Goal: Transaction & Acquisition: Purchase product/service

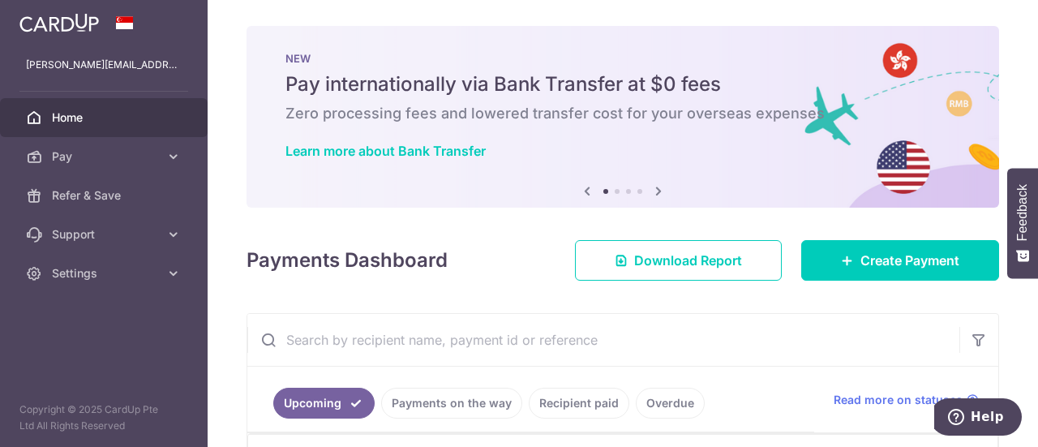
scroll to position [162, 0]
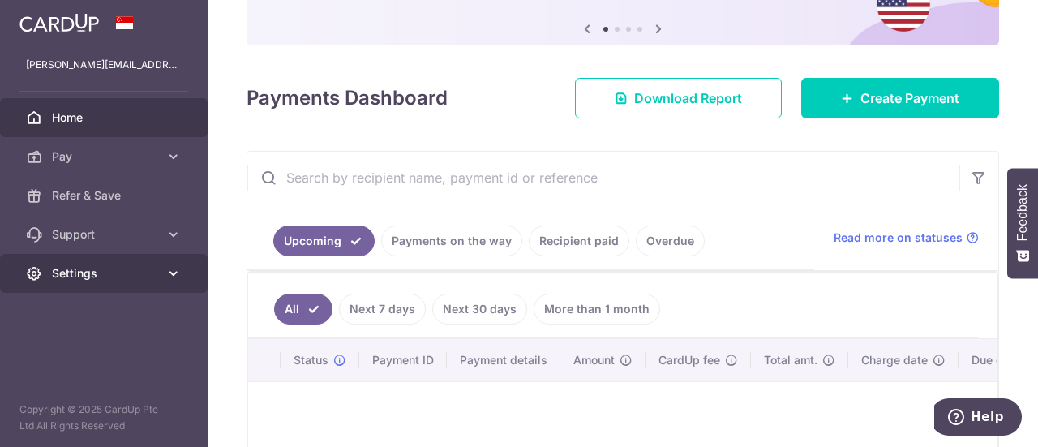
click at [94, 278] on span "Settings" at bounding box center [105, 273] width 107 height 16
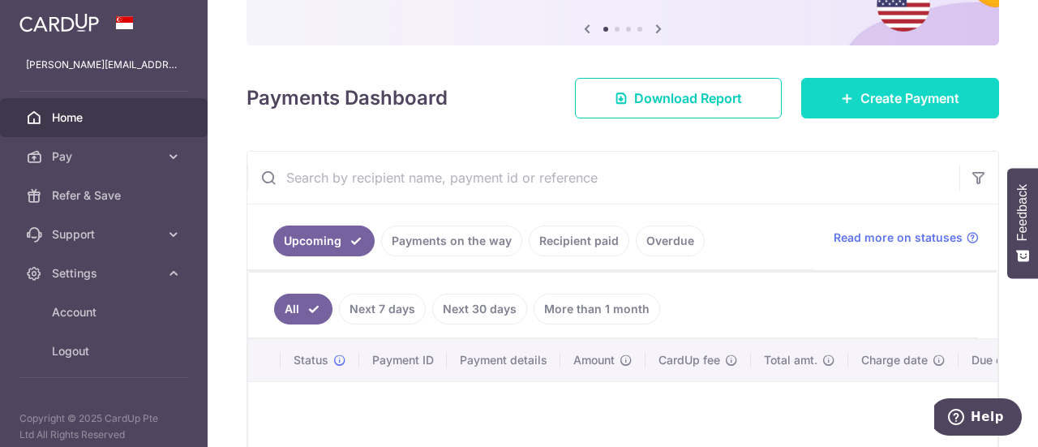
click at [881, 93] on span "Create Payment" at bounding box center [910, 97] width 99 height 19
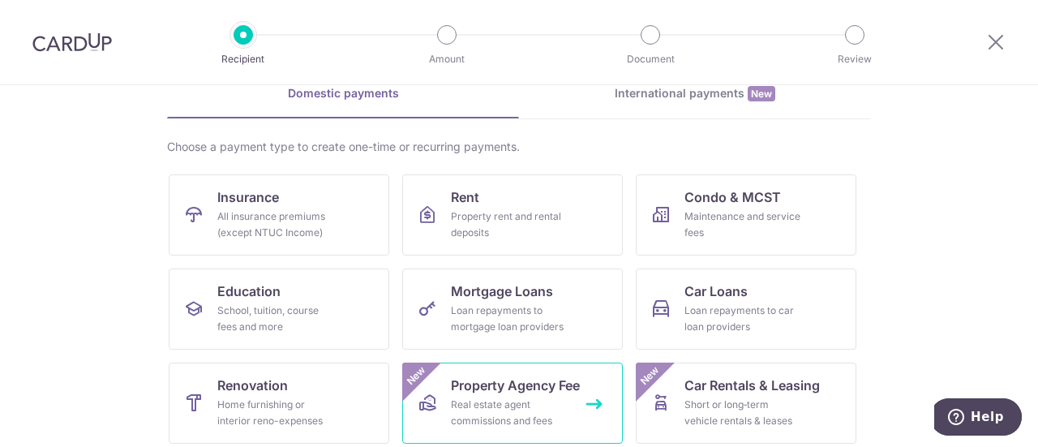
scroll to position [162, 0]
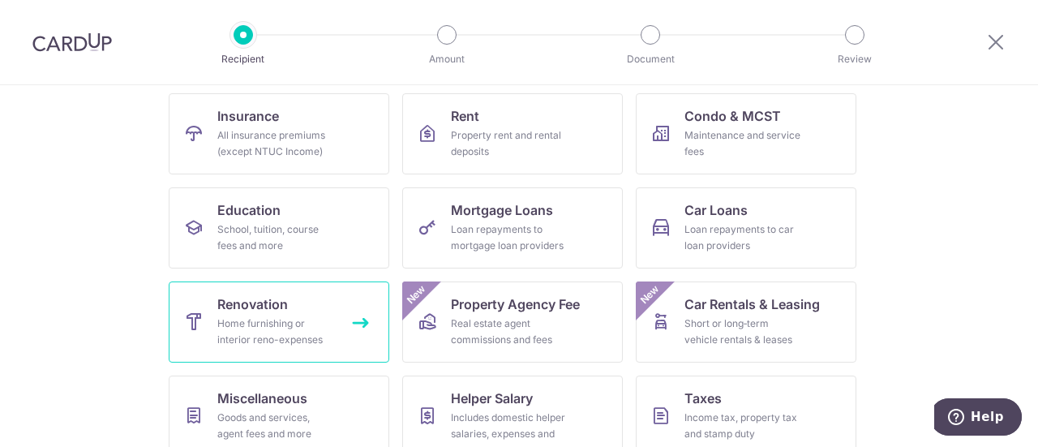
click at [281, 312] on span "Renovation" at bounding box center [252, 303] width 71 height 19
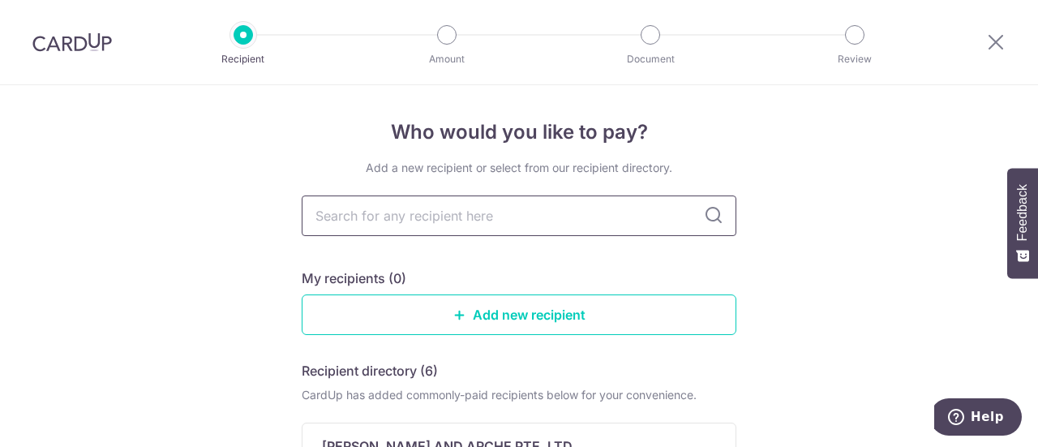
click at [500, 223] on input "text" at bounding box center [519, 216] width 435 height 41
click at [647, 312] on link "Add new recipient" at bounding box center [519, 314] width 435 height 41
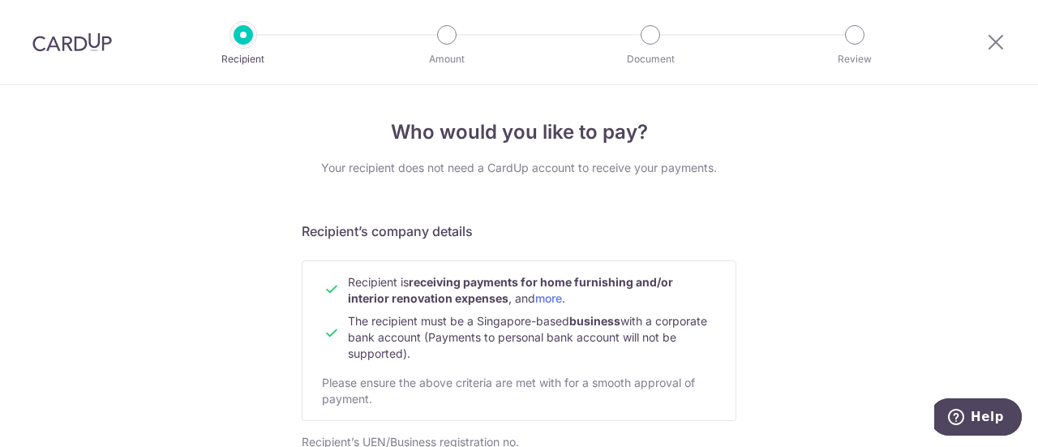
scroll to position [243, 0]
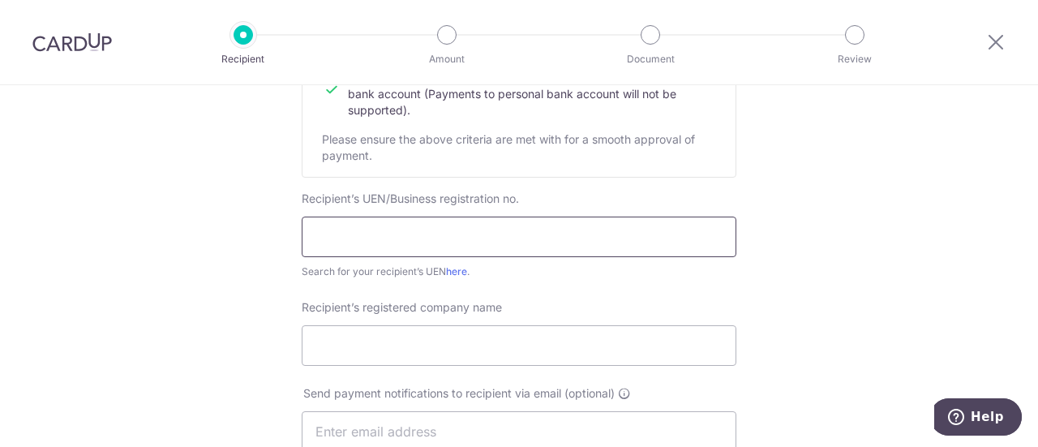
click at [451, 232] on input "text" at bounding box center [519, 237] width 435 height 41
type input "202305281D"
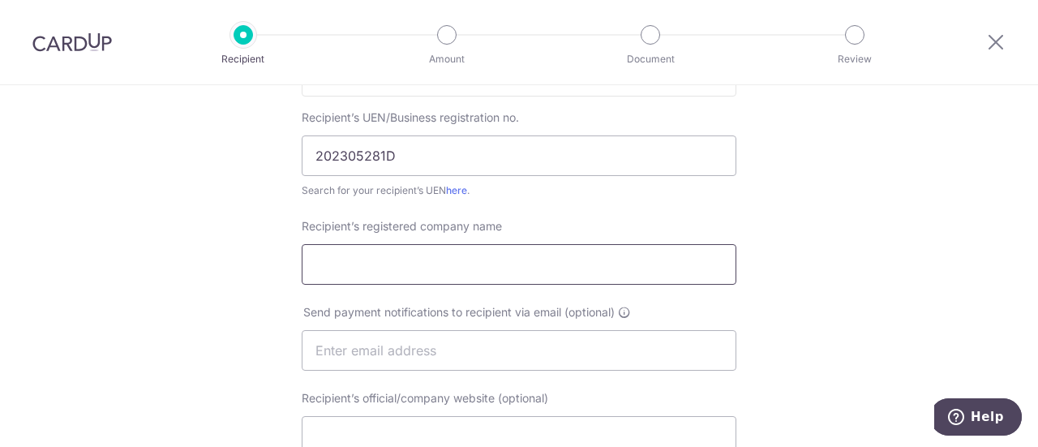
click at [501, 259] on input "Recipient’s registered company name" at bounding box center [519, 264] width 435 height 41
type input "S"
type input "SHADOW BY 6AM PTE LTD"
click at [556, 349] on input "text" at bounding box center [519, 350] width 435 height 41
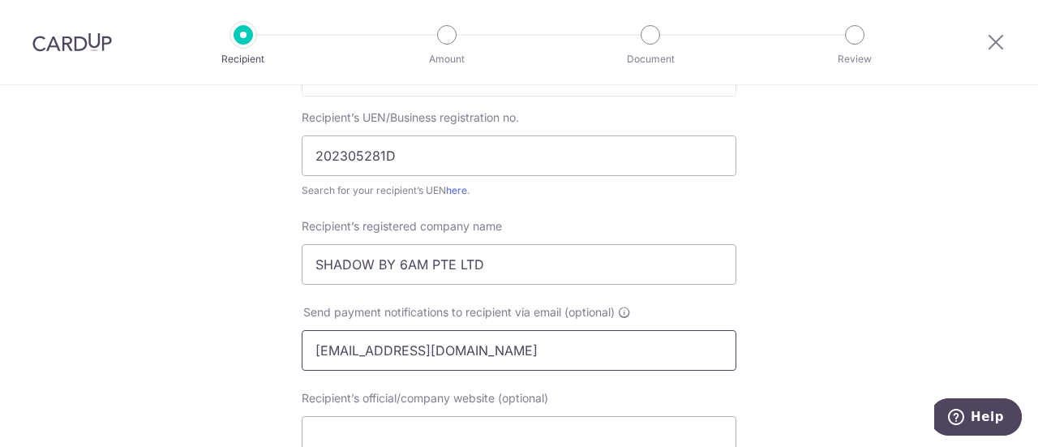
type input "goodmorning@6amspaces.sg"
click at [826, 303] on div "Who would you like to pay? Your recipient does not need a CardUp account to rec…" at bounding box center [519, 371] width 1038 height 1220
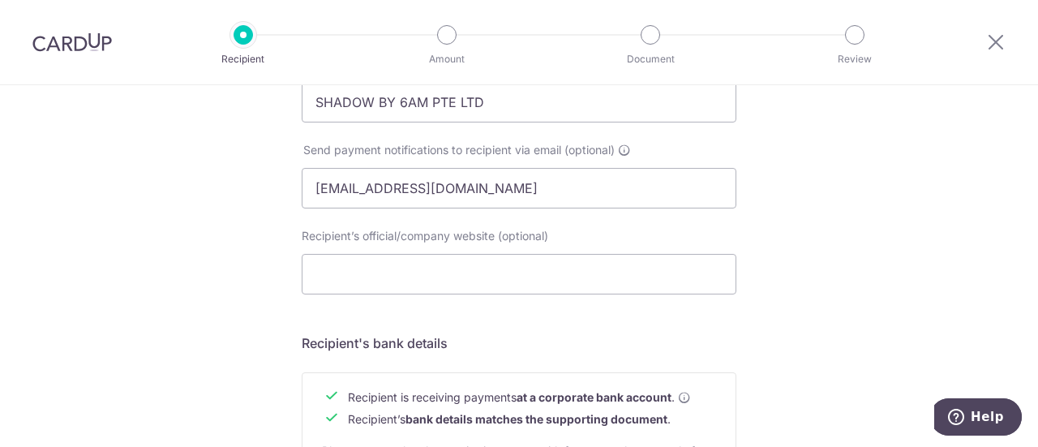
scroll to position [568, 0]
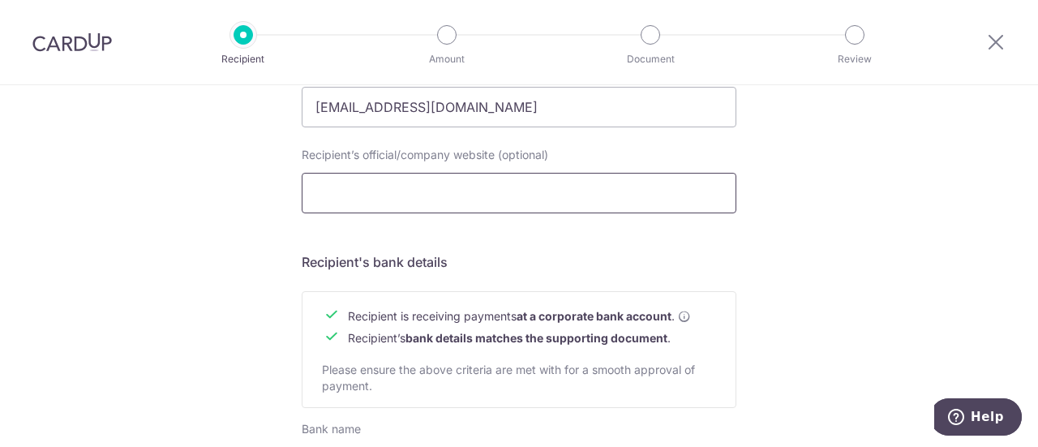
click at [402, 197] on input "Recipient’s official/company website (optional)" at bounding box center [519, 193] width 435 height 41
paste input "https://www.6amspaces.sg/shadowby6am-about"
type input "https://www.6amspaces.sg/shadowby6am-about"
click at [802, 250] on div "Who would you like to pay? Your recipient does not need a CardUp account to rec…" at bounding box center [519, 127] width 1038 height 1220
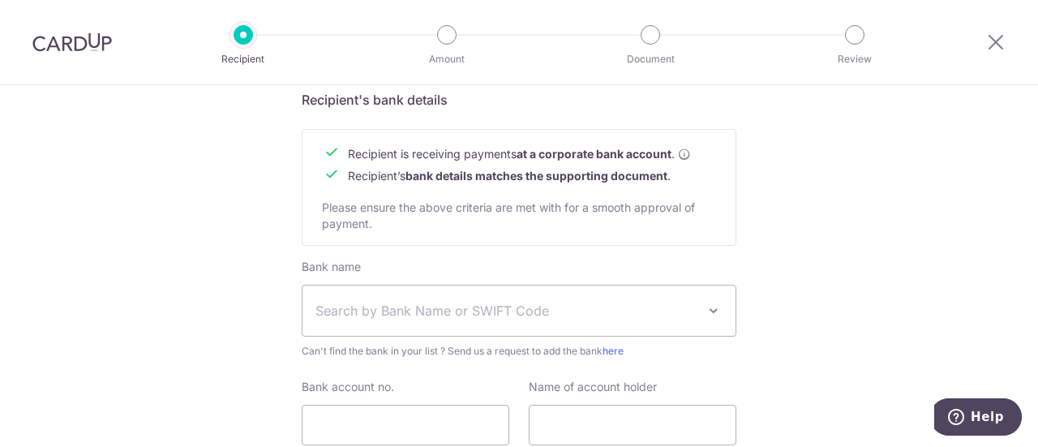
scroll to position [811, 0]
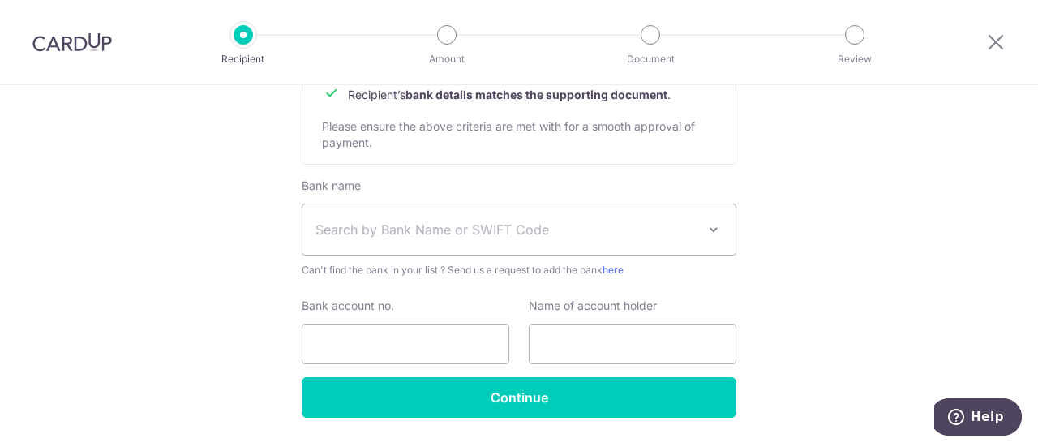
click at [508, 226] on span "Search by Bank Name or SWIFT Code" at bounding box center [506, 229] width 381 height 19
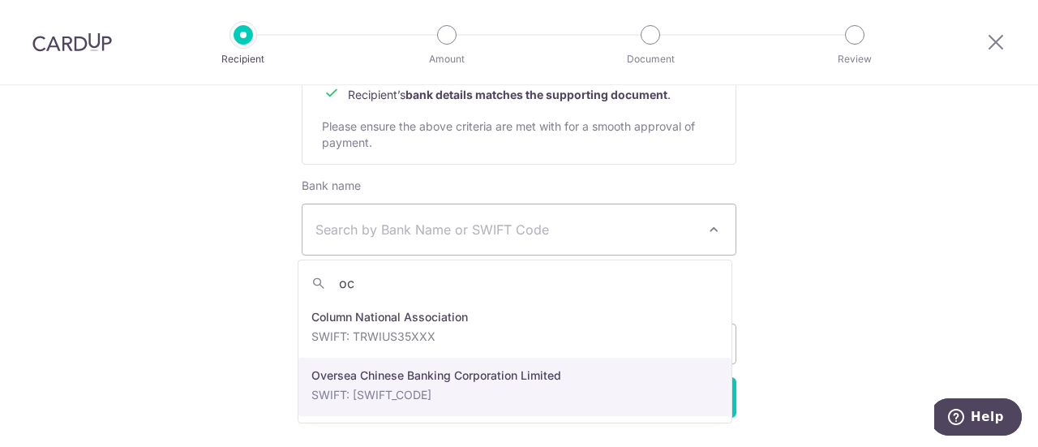
type input "oc"
select select "12"
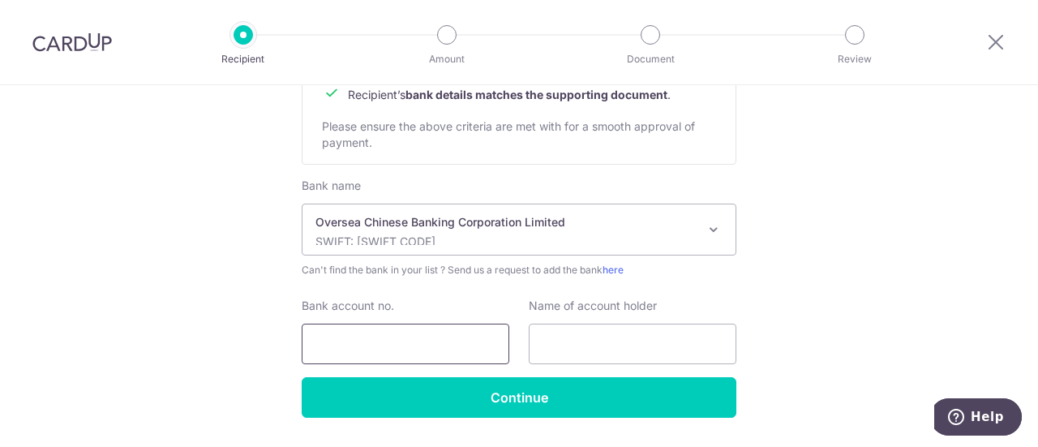
click at [376, 335] on input "Bank account no." at bounding box center [406, 344] width 208 height 41
click at [390, 350] on input "6026" at bounding box center [406, 344] width 208 height 41
type input "602694895001"
click at [599, 353] on input "text" at bounding box center [633, 344] width 208 height 41
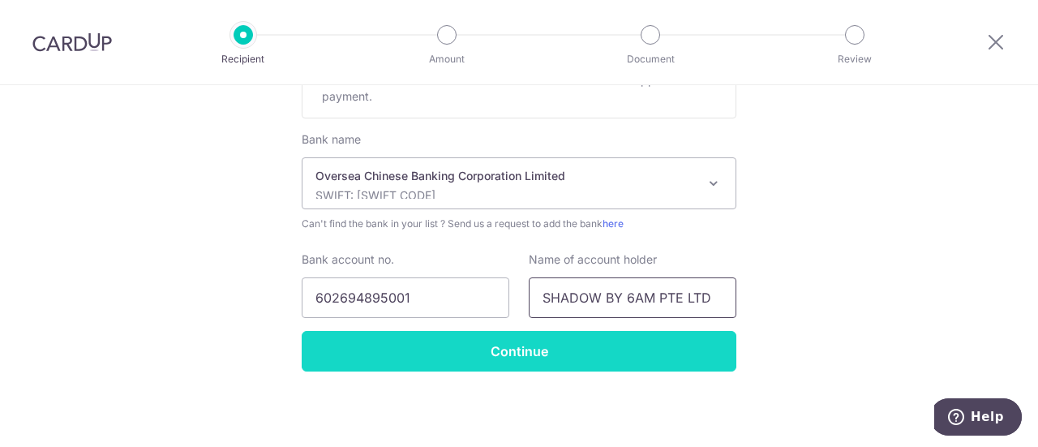
type input "SHADOW BY 6AM PTE LTD"
click at [640, 350] on input "Continue" at bounding box center [519, 351] width 435 height 41
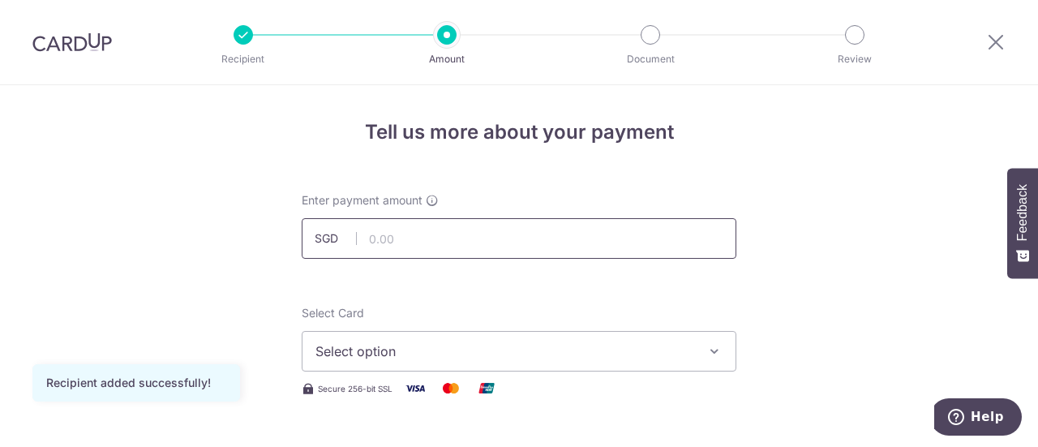
click at [479, 228] on input "text" at bounding box center [519, 238] width 435 height 41
type input "20,000.00"
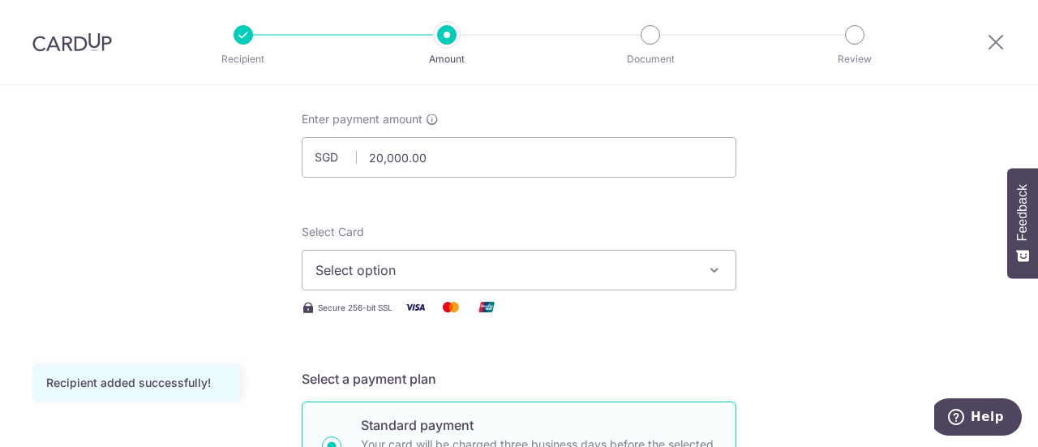
scroll to position [162, 0]
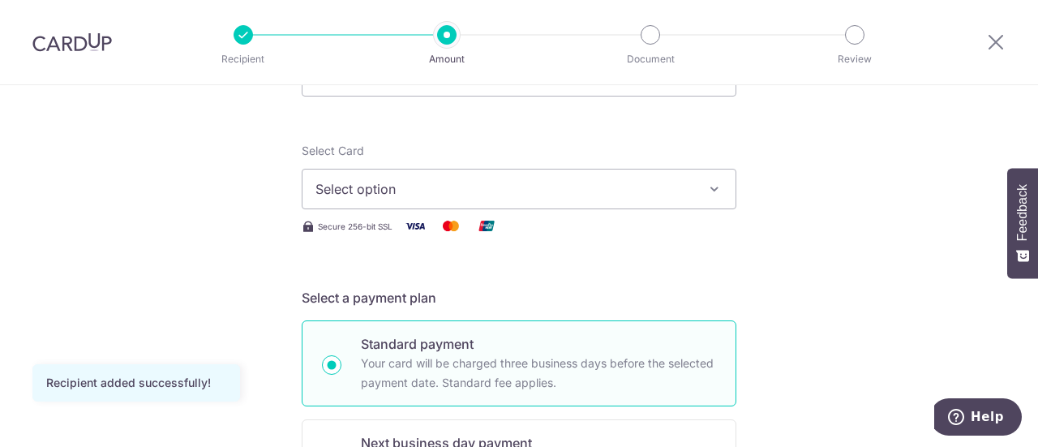
click at [691, 191] on button "Select option" at bounding box center [519, 189] width 435 height 41
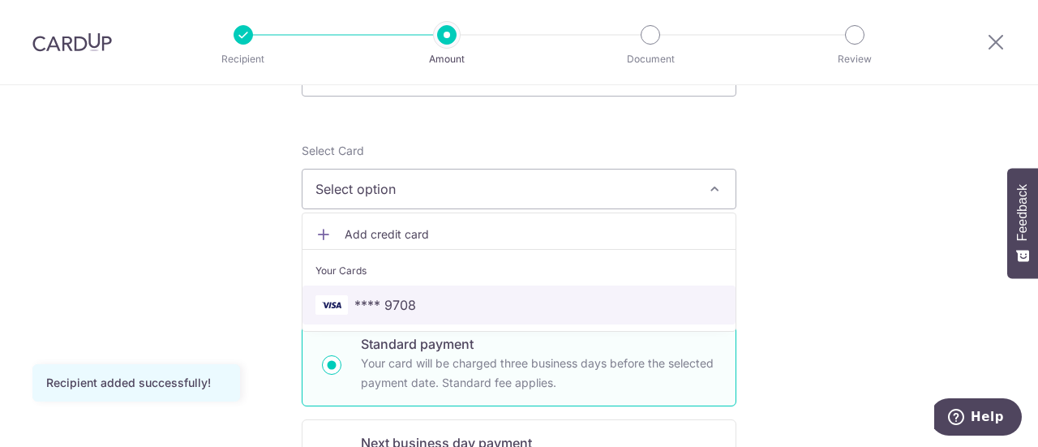
drag, startPoint x: 506, startPoint y: 299, endPoint x: 805, endPoint y: 230, distance: 306.4
click at [506, 299] on span "**** 9708" at bounding box center [519, 304] width 407 height 19
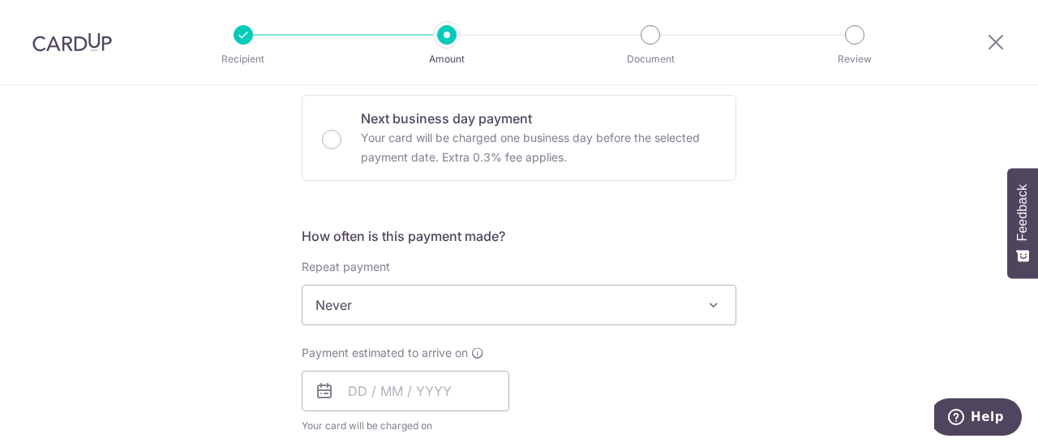
scroll to position [568, 0]
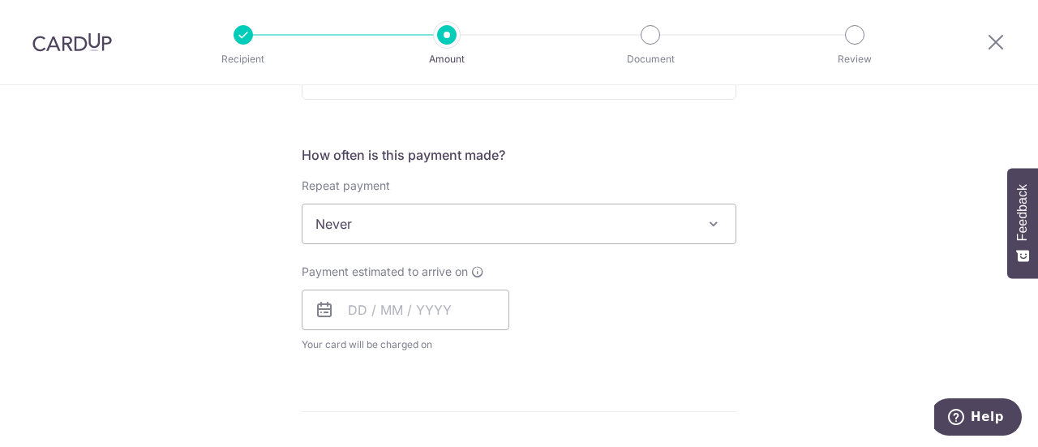
click at [707, 221] on span at bounding box center [713, 223] width 19 height 19
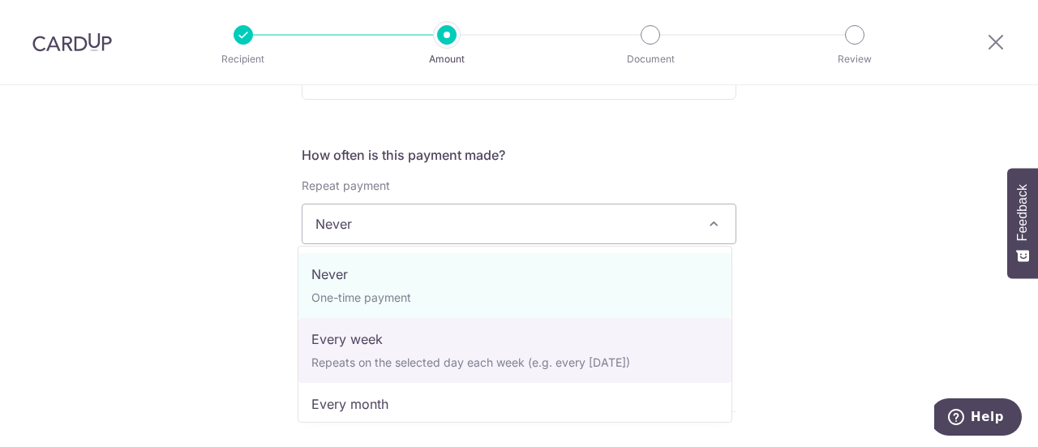
scroll to position [81, 0]
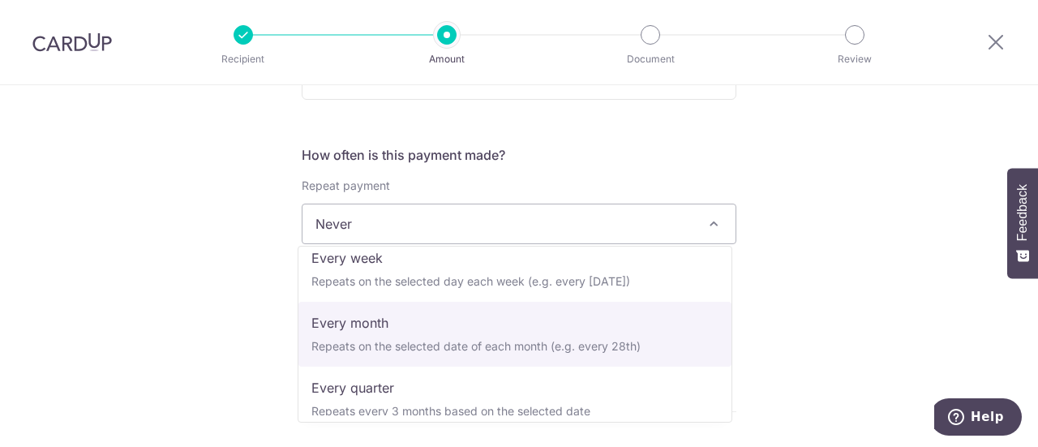
select select "3"
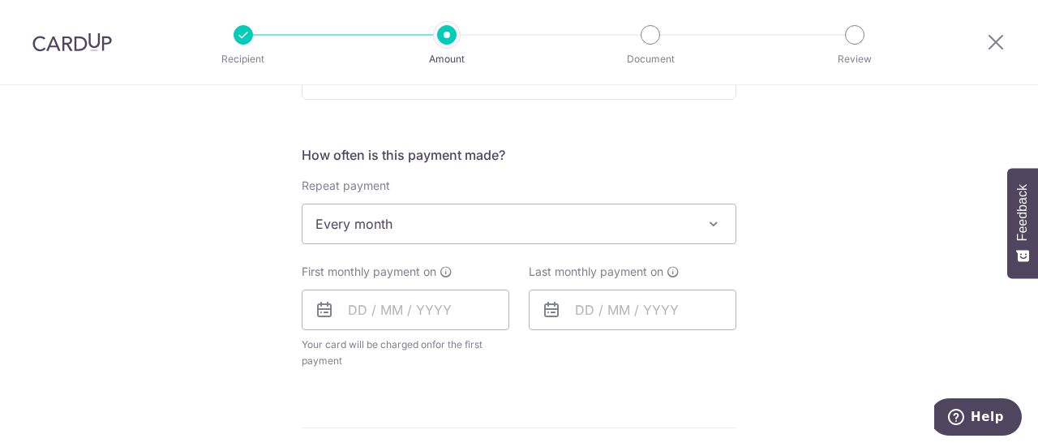
scroll to position [649, 0]
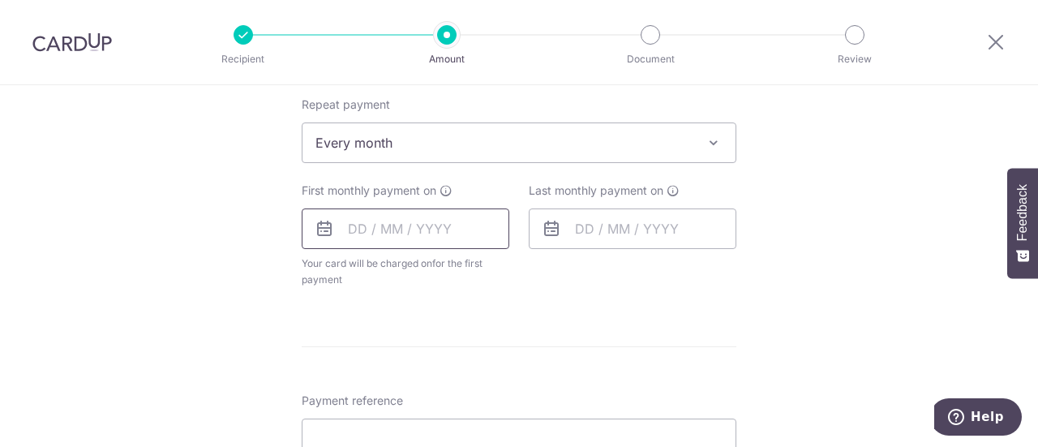
click at [372, 228] on input "text" at bounding box center [406, 228] width 208 height 41
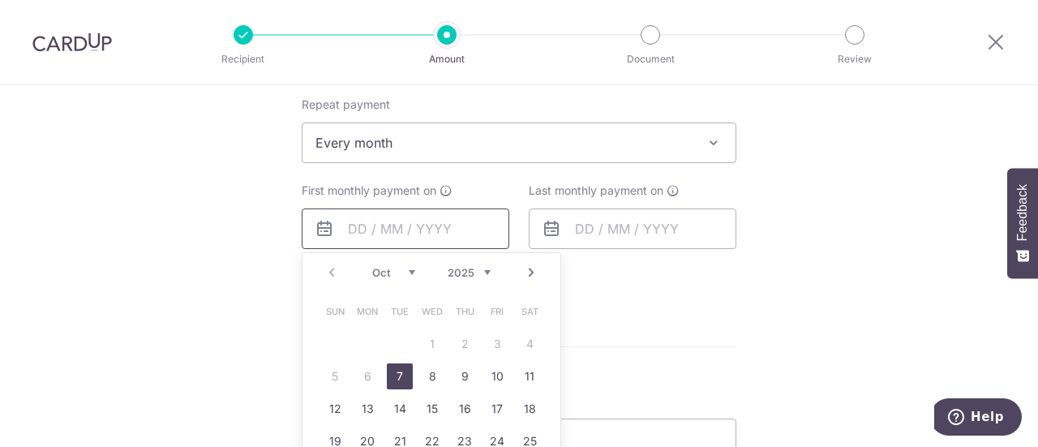
scroll to position [730, 0]
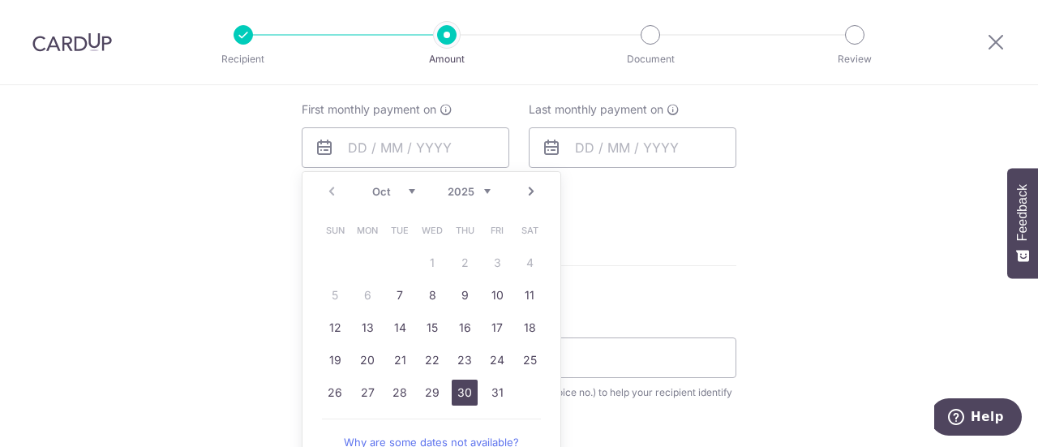
click at [465, 388] on link "30" at bounding box center [465, 393] width 26 height 26
type input "[DATE]"
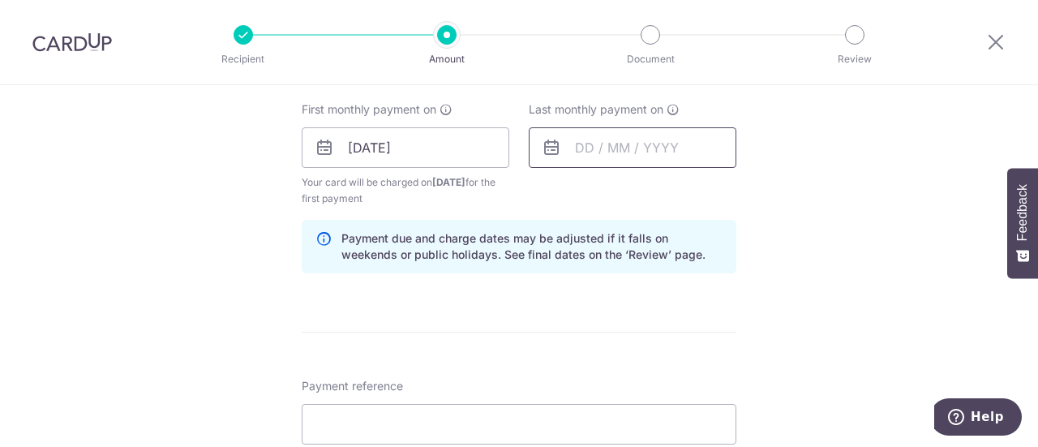
click at [586, 145] on input "text" at bounding box center [633, 147] width 208 height 41
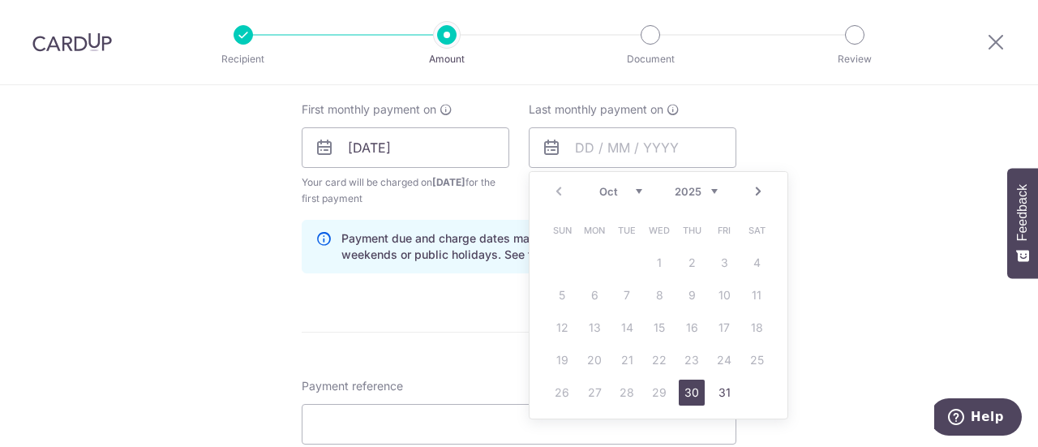
click at [750, 191] on link "Next" at bounding box center [758, 191] width 19 height 19
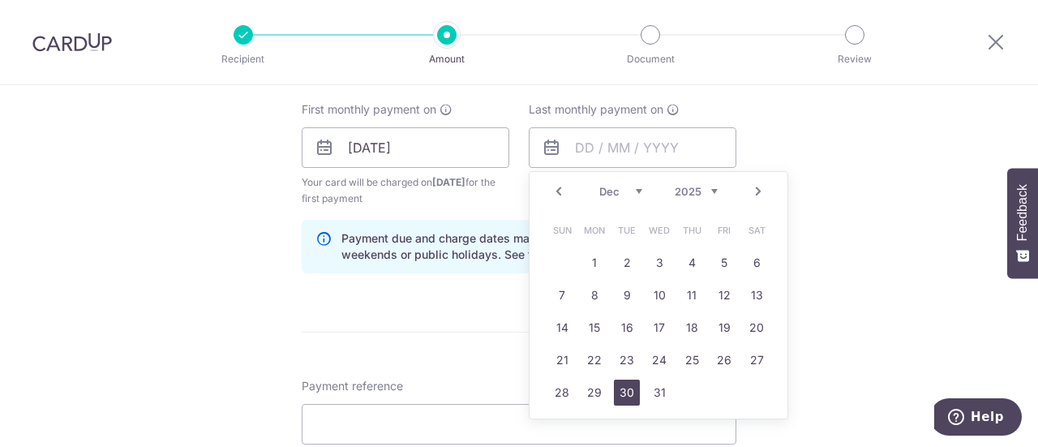
click at [618, 393] on link "30" at bounding box center [627, 393] width 26 height 26
type input "30/12/2025"
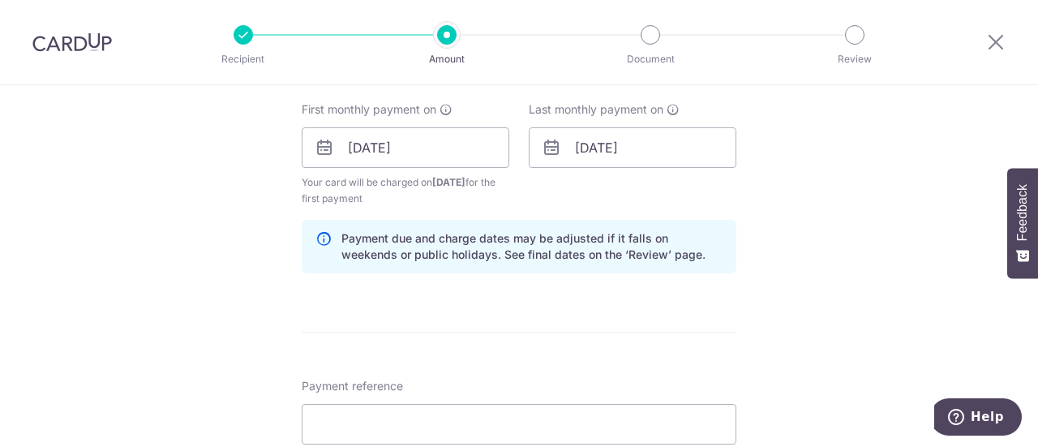
click at [803, 184] on div "Tell us more about your payment Enter payment amount SGD 20,000.00 20000.00 Rec…" at bounding box center [519, 184] width 1038 height 1659
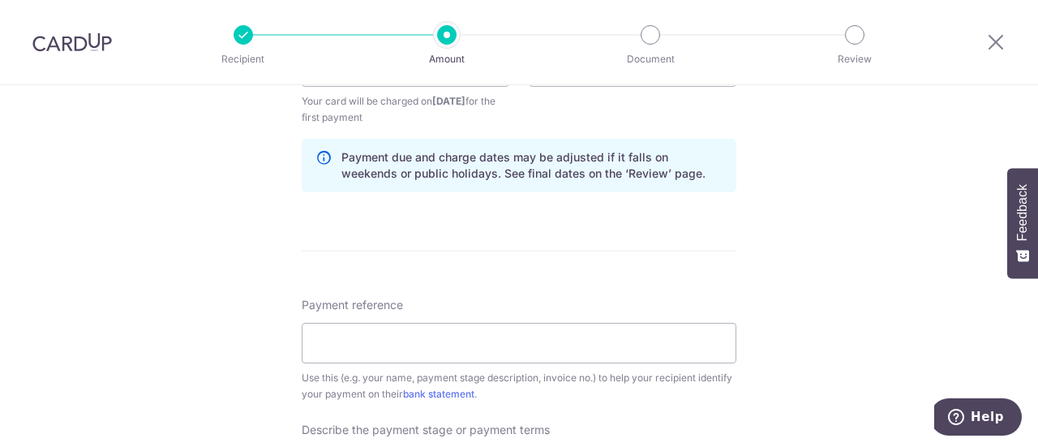
scroll to position [892, 0]
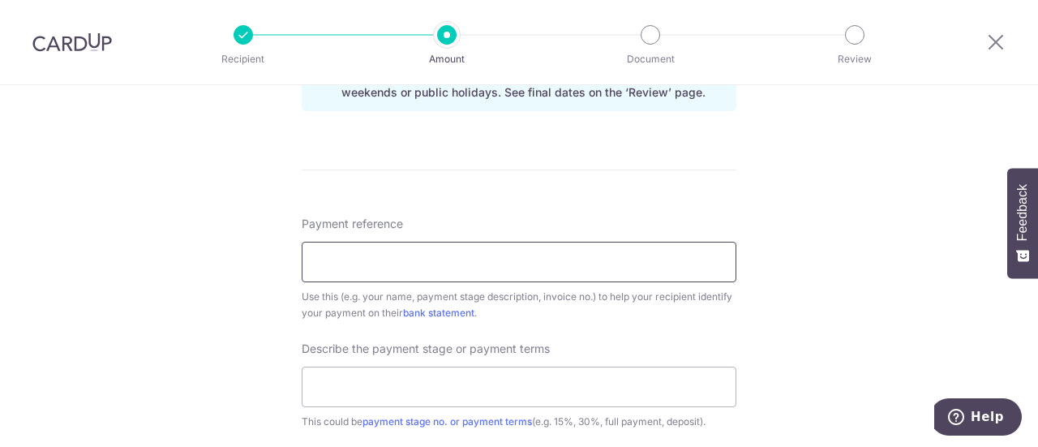
click at [591, 265] on input "Payment reference" at bounding box center [519, 262] width 435 height 41
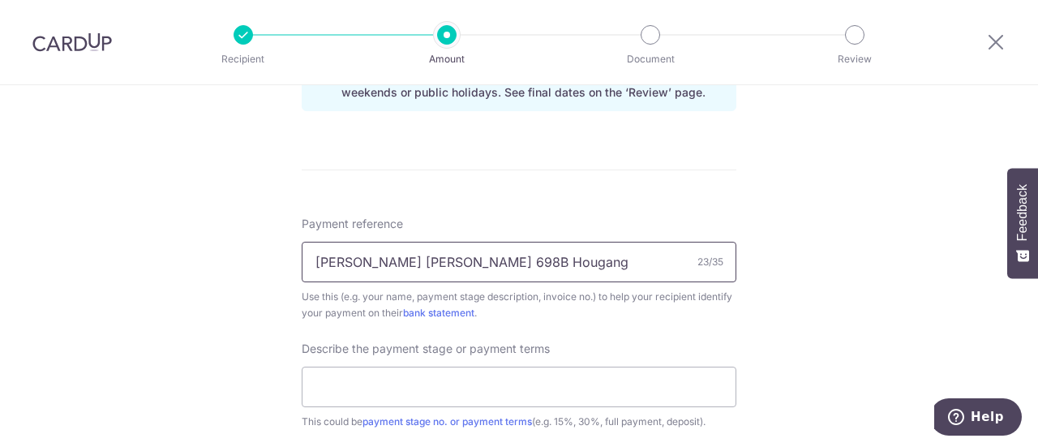
type input "[PERSON_NAME] [PERSON_NAME] 698B Hougang"
click at [850, 178] on div "Tell us more about your payment Enter payment amount SGD 20,000.00 20000.00 Rec…" at bounding box center [519, 22] width 1038 height 1659
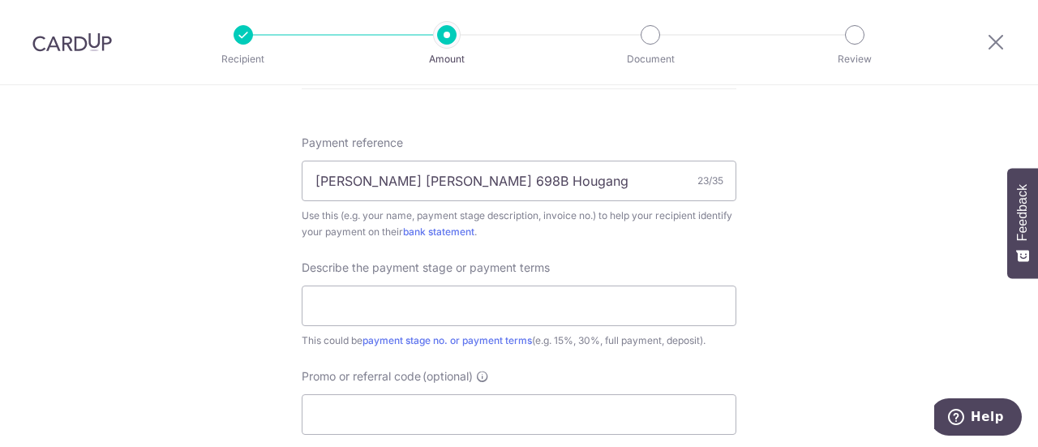
scroll to position [1055, 0]
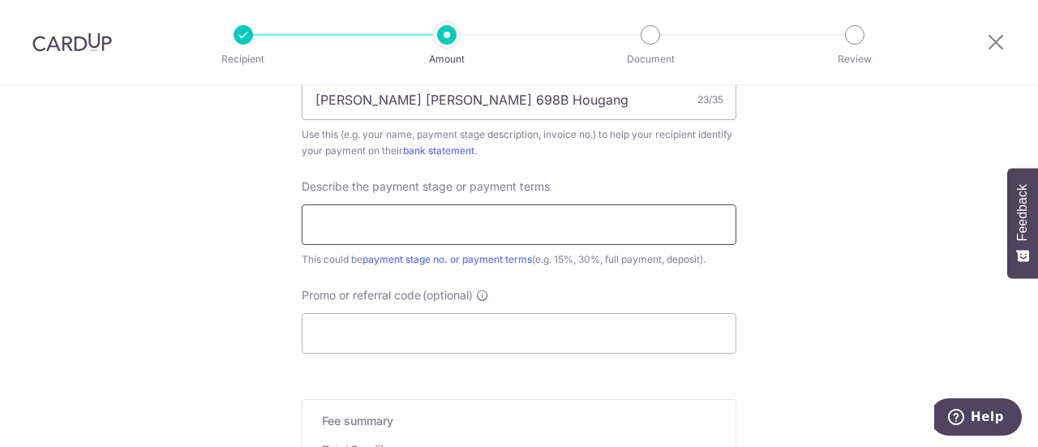
click at [653, 232] on input "text" at bounding box center [519, 224] width 435 height 41
drag, startPoint x: 449, startPoint y: 235, endPoint x: 359, endPoint y: 231, distance: 90.1
click at [359, 231] on input "Prior to reno works" at bounding box center [519, 224] width 435 height 41
type input "Prior to carpentry works"
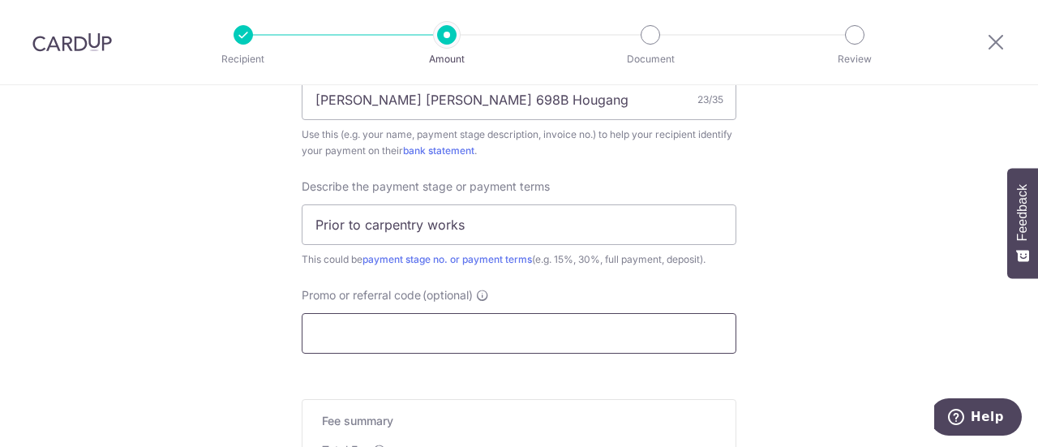
click at [665, 329] on input "Promo or referral code (optional)" at bounding box center [519, 333] width 435 height 41
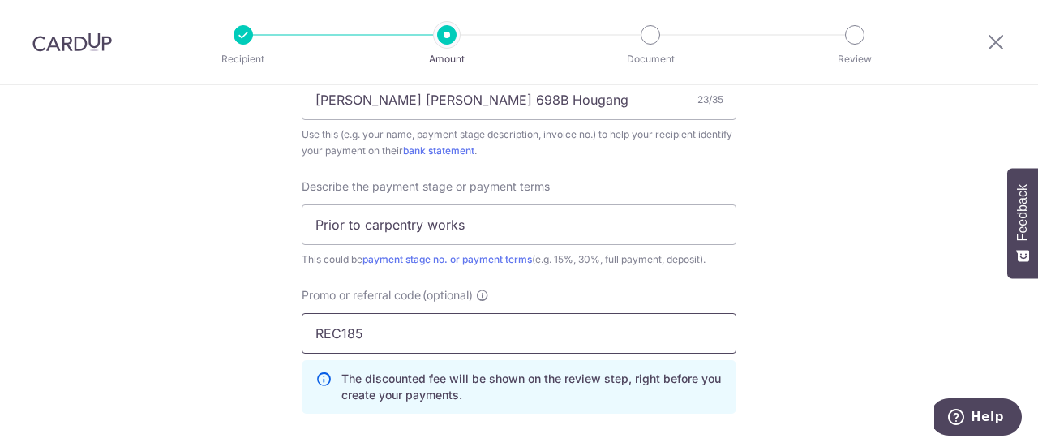
type input "REC185"
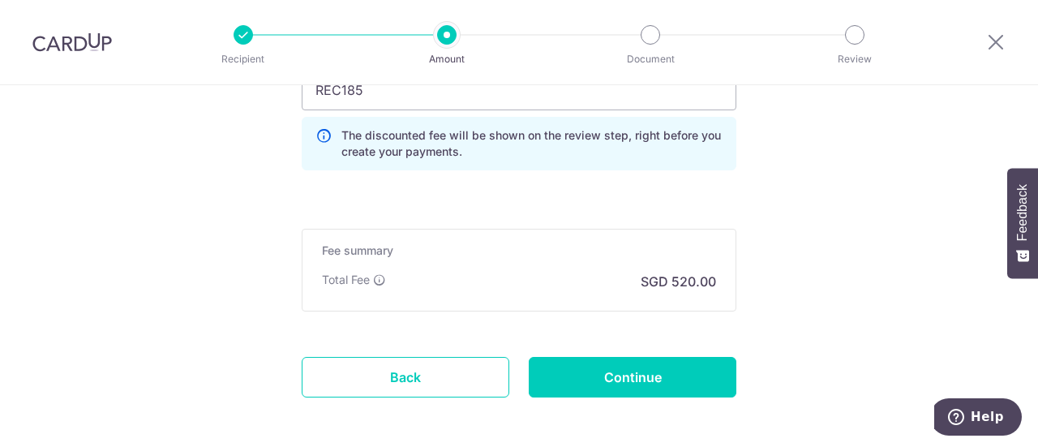
scroll to position [1365, 0]
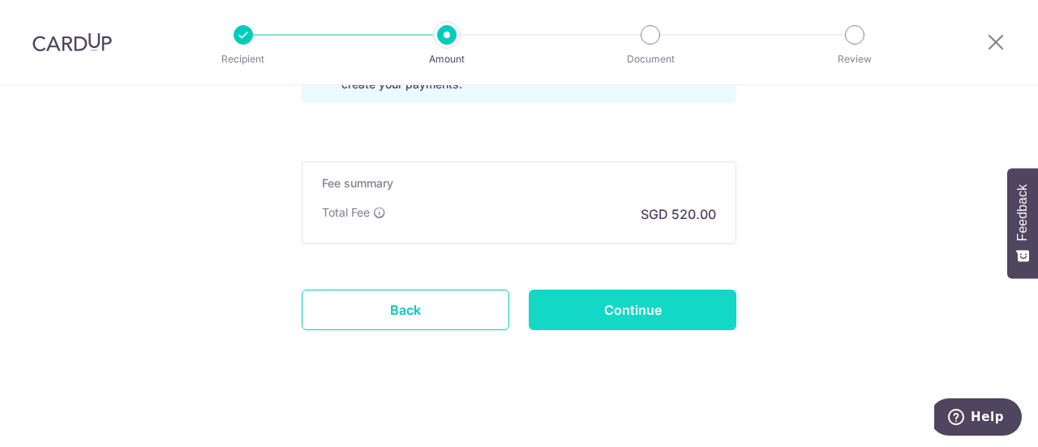
click at [595, 308] on input "Continue" at bounding box center [633, 310] width 208 height 41
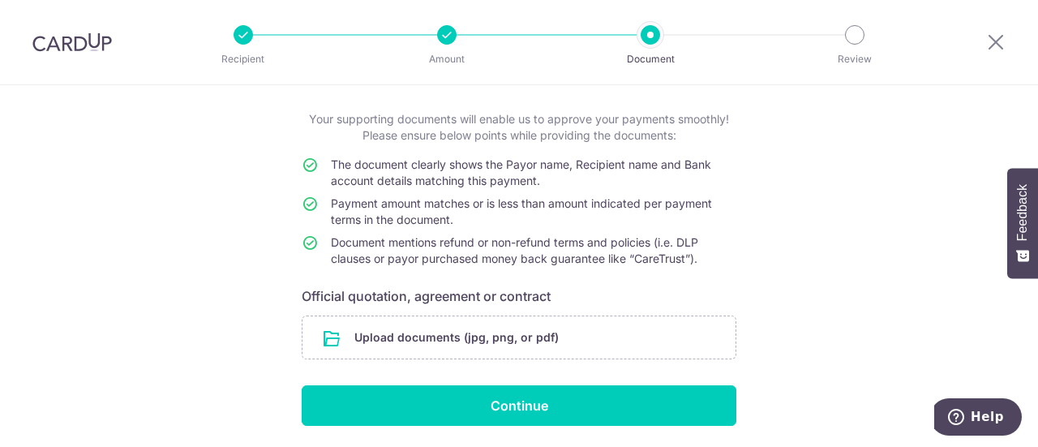
scroll to position [135, 0]
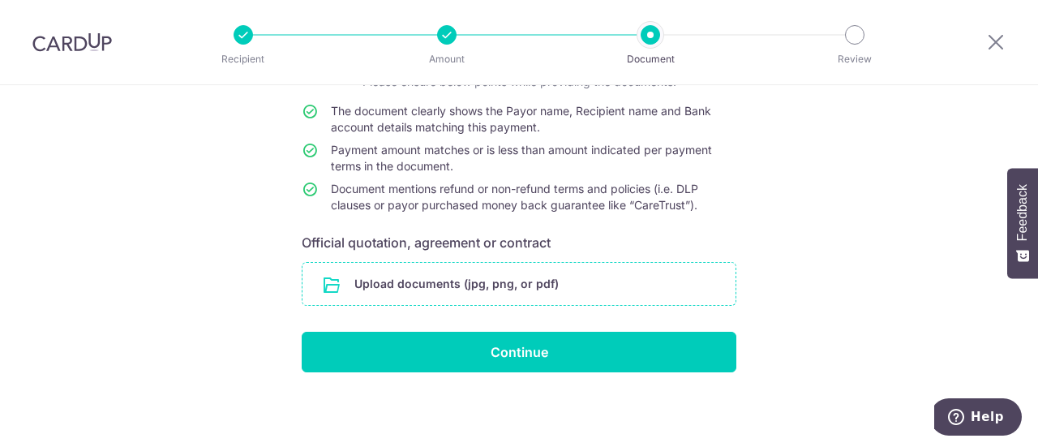
click at [613, 285] on input "file" at bounding box center [519, 284] width 433 height 42
click at [461, 283] on input "file" at bounding box center [519, 284] width 433 height 42
click at [480, 290] on input "file" at bounding box center [519, 284] width 433 height 42
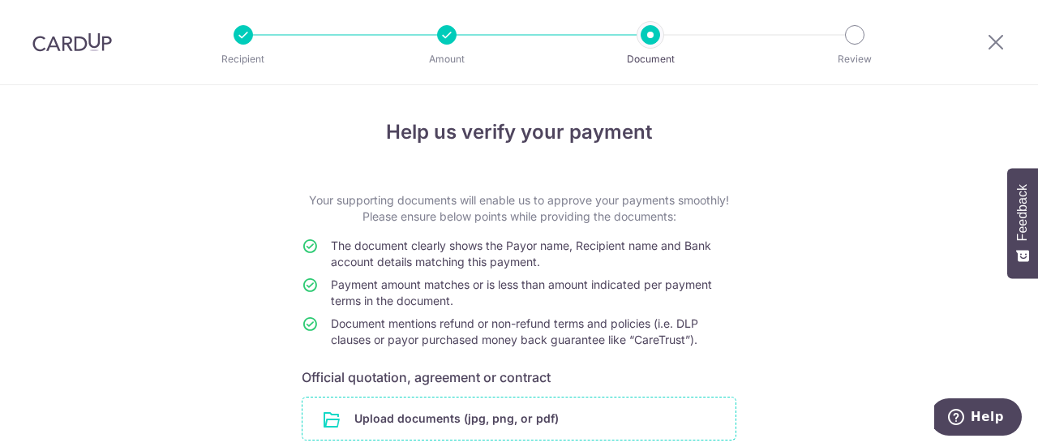
scroll to position [201, 0]
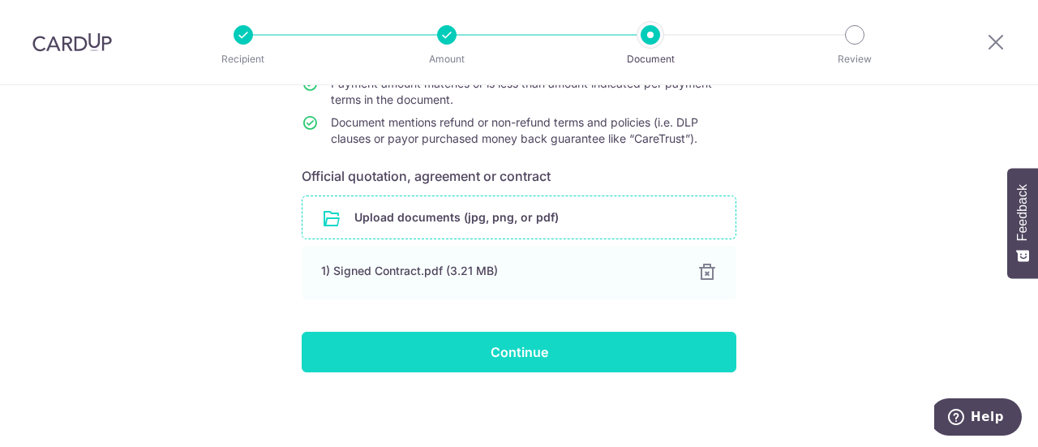
click at [458, 343] on input "Continue" at bounding box center [519, 352] width 435 height 41
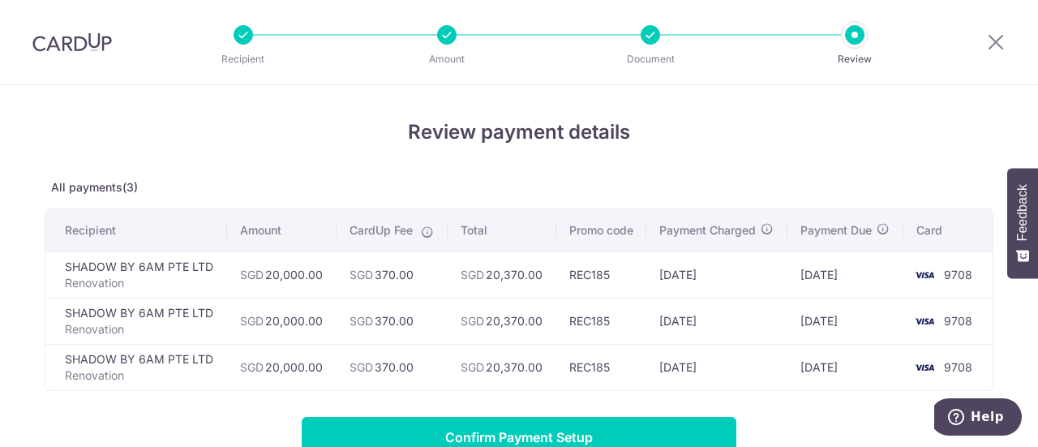
click at [649, 380] on td "[DATE]" at bounding box center [717, 367] width 141 height 46
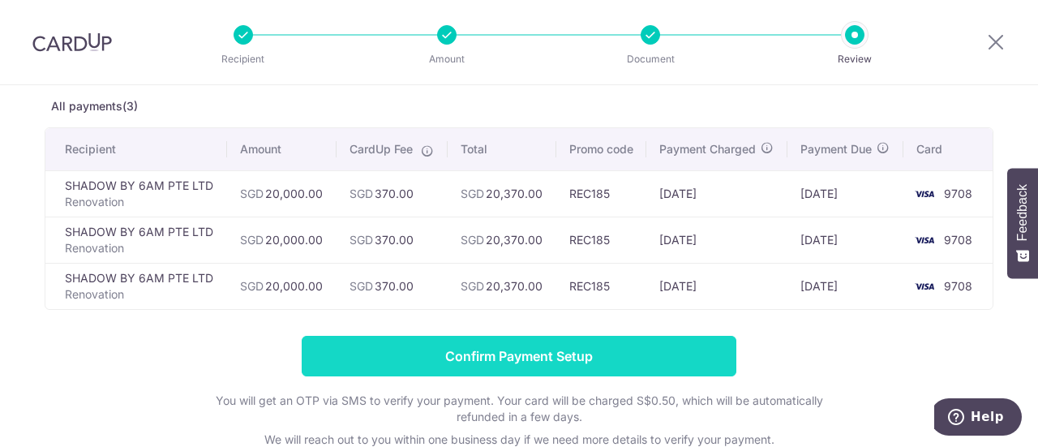
click at [603, 368] on input "Confirm Payment Setup" at bounding box center [519, 356] width 435 height 41
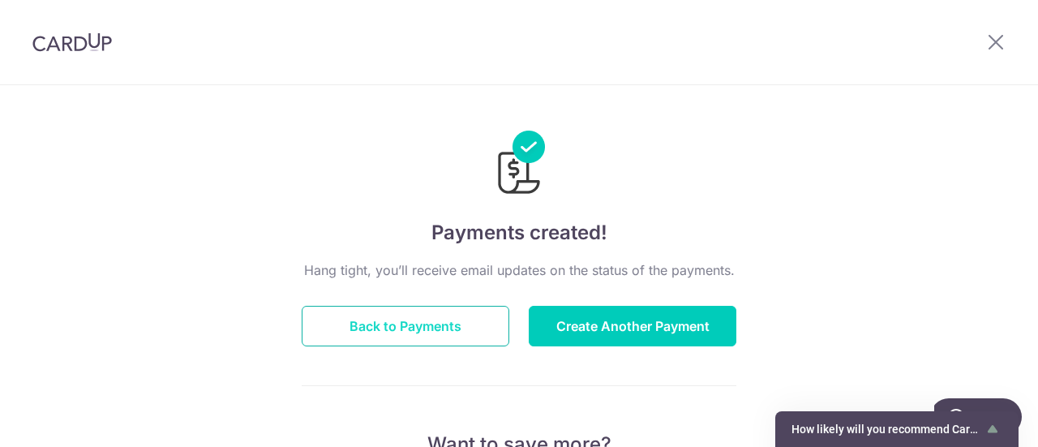
click at [433, 325] on button "Back to Payments" at bounding box center [406, 326] width 208 height 41
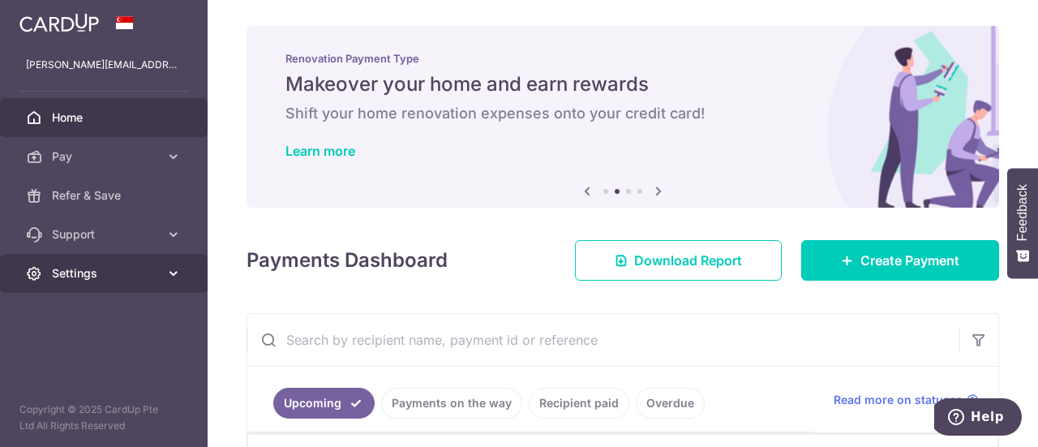
click at [94, 270] on span "Settings" at bounding box center [105, 273] width 107 height 16
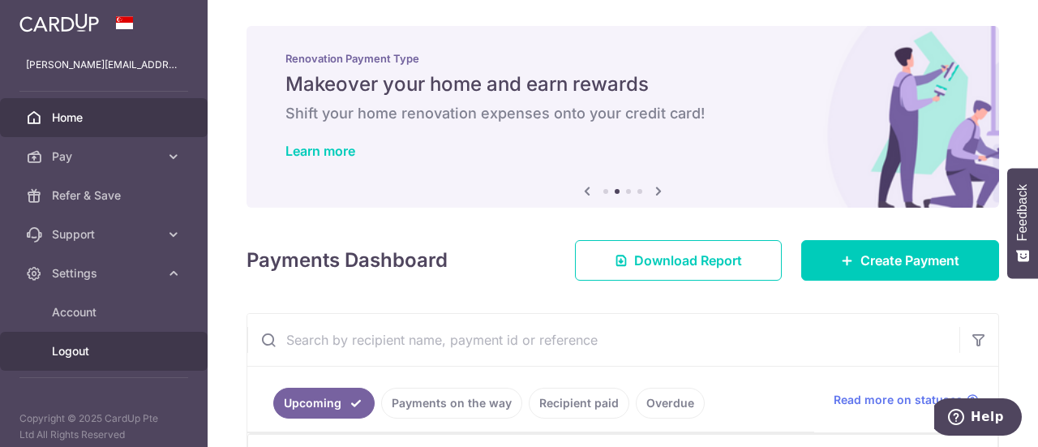
click at [83, 351] on span "Logout" at bounding box center [105, 351] width 107 height 16
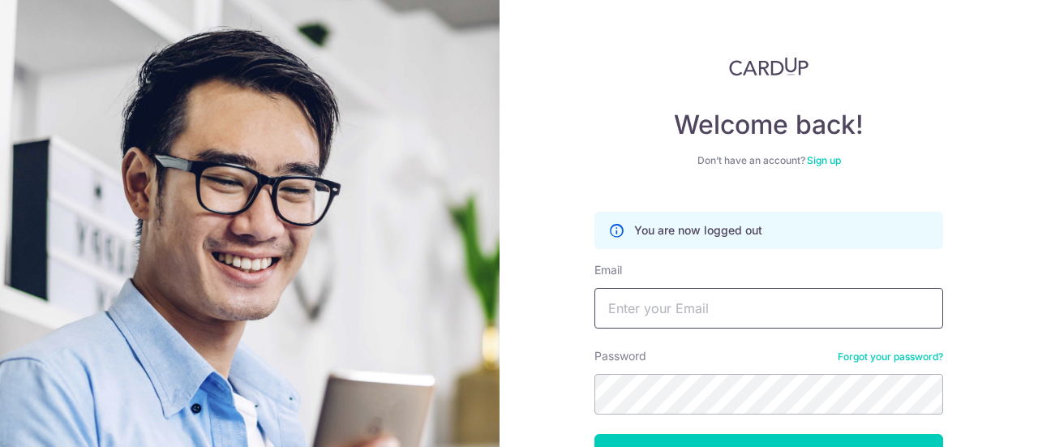
click at [647, 304] on input "Email" at bounding box center [769, 308] width 349 height 41
type input "[EMAIL_ADDRESS][DOMAIN_NAME]"
click at [595, 434] on button "Log in" at bounding box center [769, 454] width 349 height 41
